Goal: Information Seeking & Learning: Learn about a topic

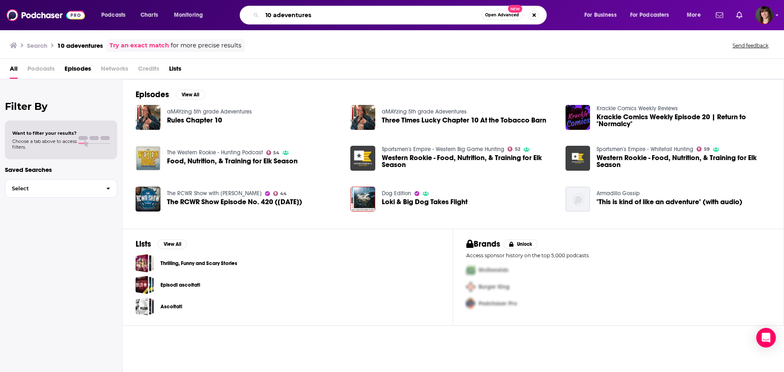
click at [273, 16] on input "10 adeventures" at bounding box center [371, 15] width 219 height 13
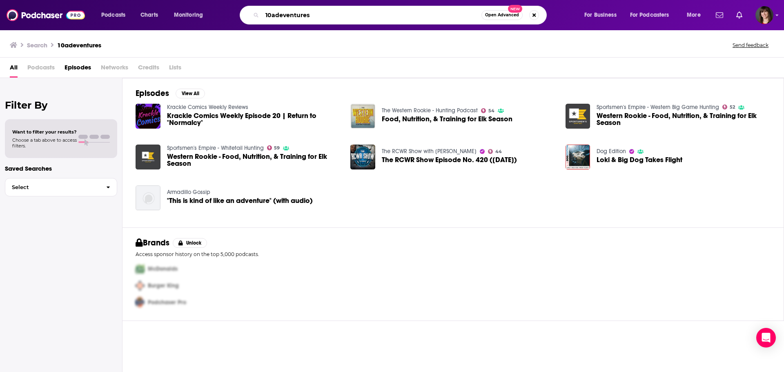
click at [282, 14] on input "10adeventures" at bounding box center [371, 15] width 219 height 13
type input "10adventures"
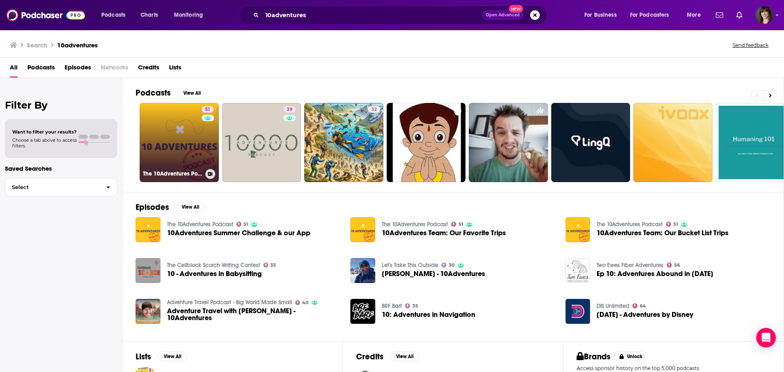
click at [157, 132] on link "51 The 10Adventures Podcast" at bounding box center [179, 142] width 79 height 79
